Goal: Task Accomplishment & Management: Use online tool/utility

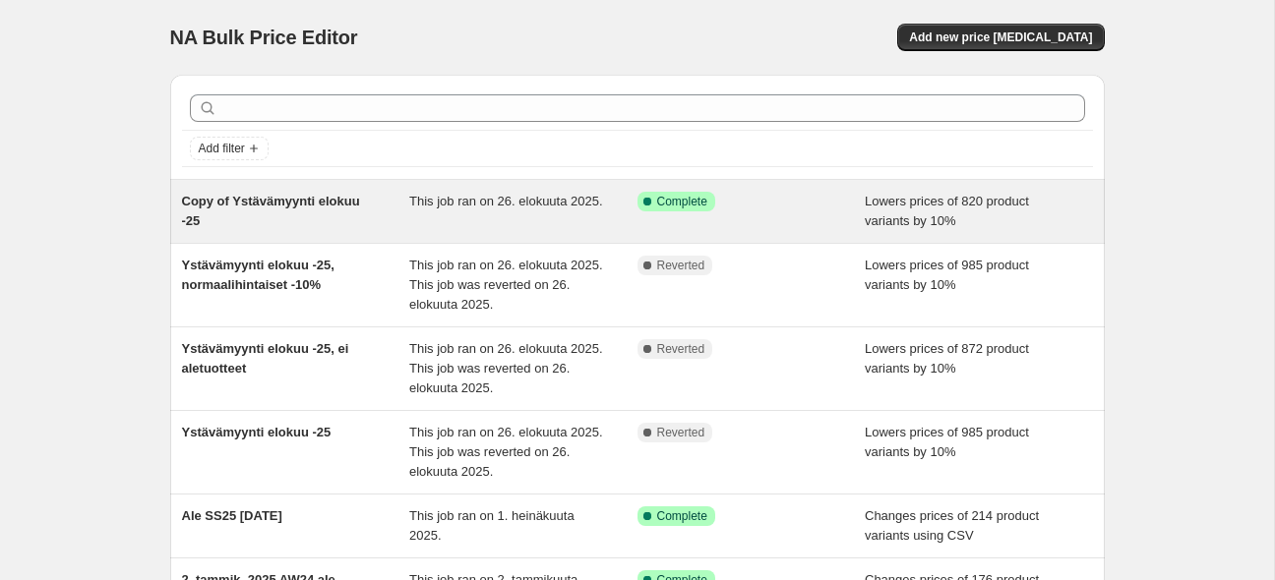
click at [254, 203] on span "Copy of Ystävämyynti elokuu -25" at bounding box center [271, 211] width 178 height 34
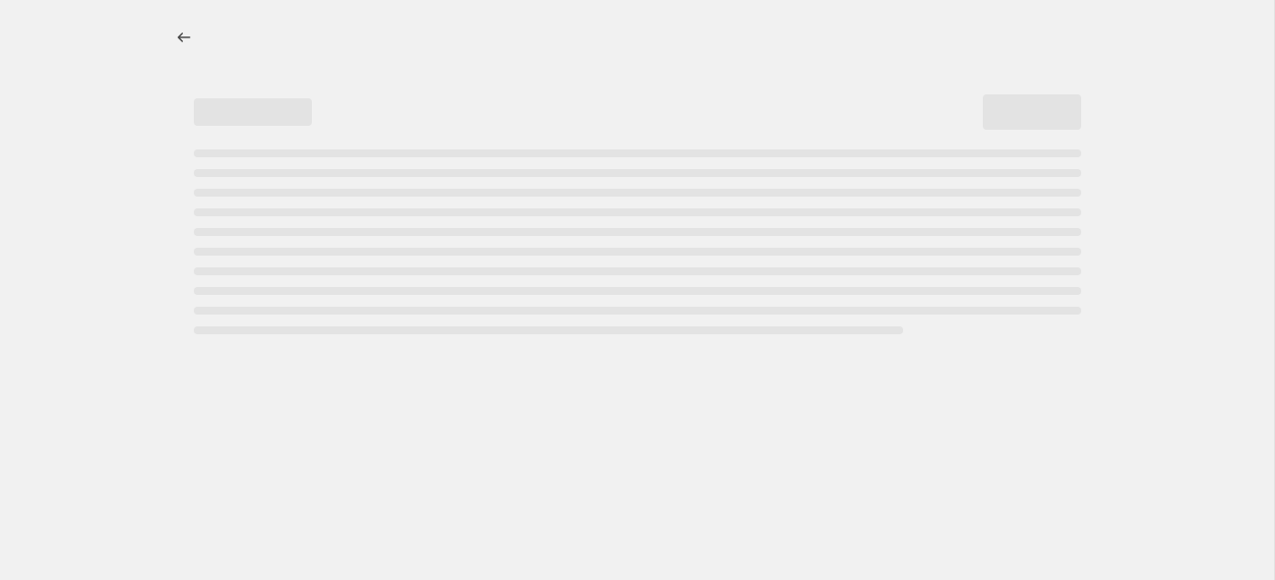
select select "percentage"
select select "tag"
select select "not_equal"
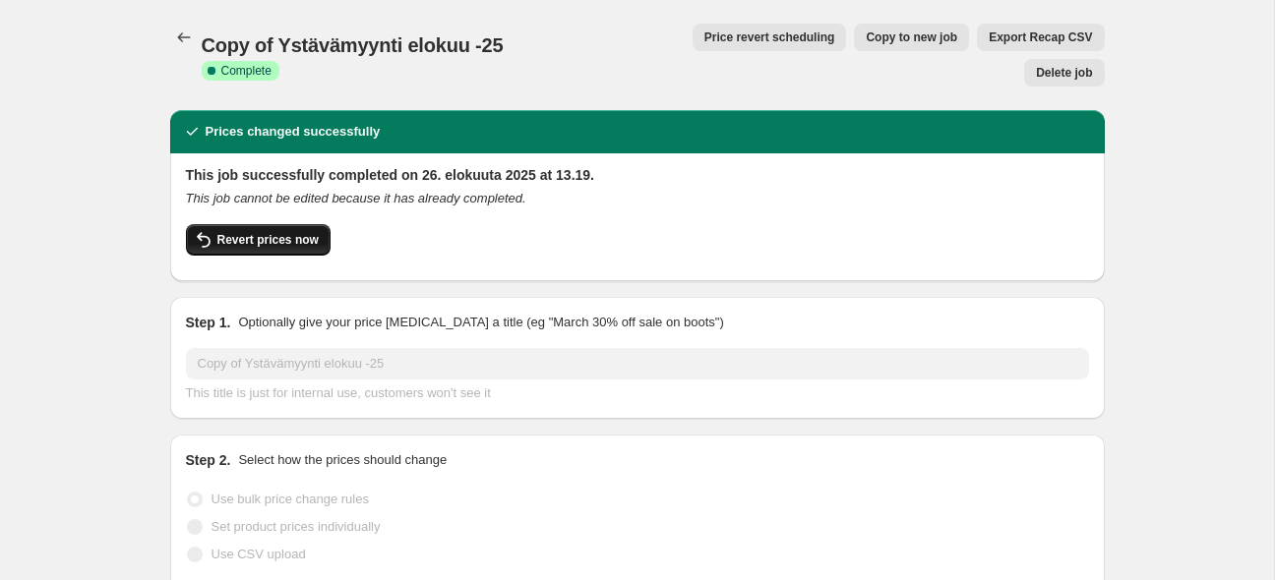
click at [239, 232] on span "Revert prices now" at bounding box center [267, 240] width 101 height 16
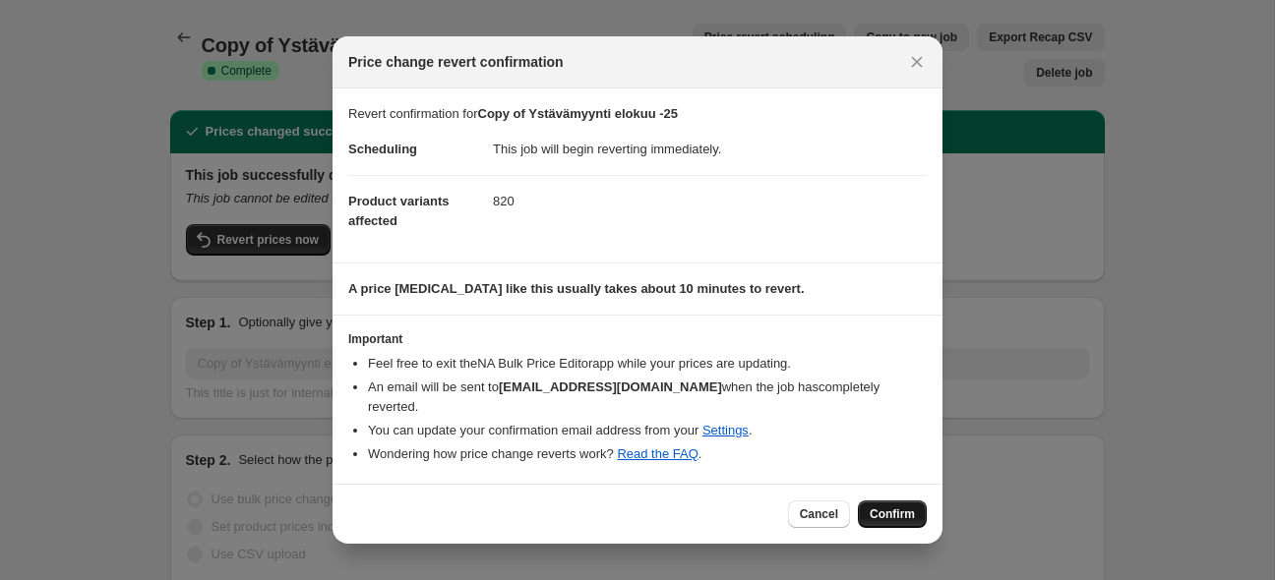
click at [901, 507] on span "Confirm" at bounding box center [892, 515] width 45 height 16
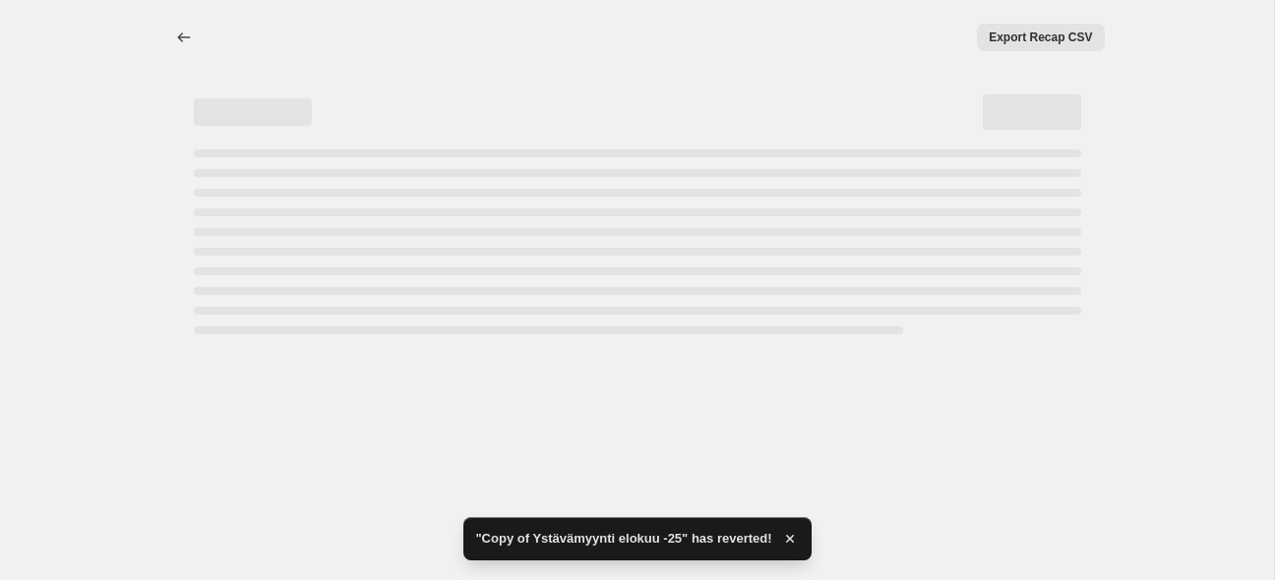
select select "percentage"
select select "tag"
select select "not_equal"
